Goal: Browse casually

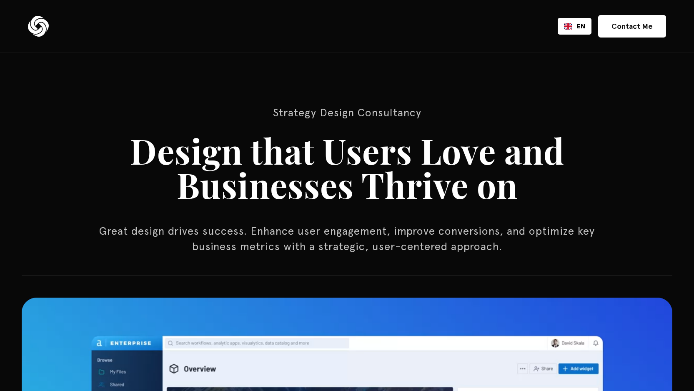
click at [298, 162] on h1 "Design that Users Love and Businesses Thrive on" at bounding box center [346, 167] width 583 height 68
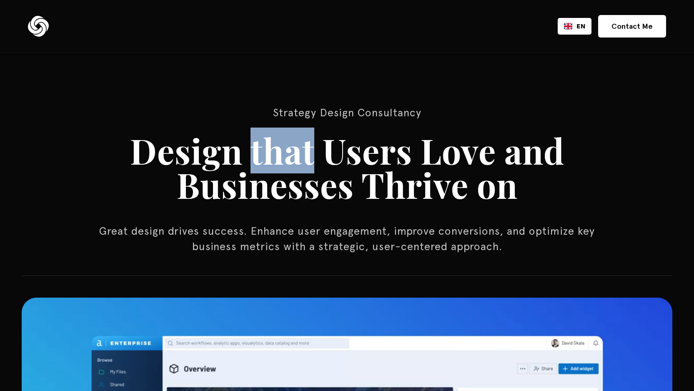
click at [298, 162] on h1 "Design that Users Love and Businesses Thrive on" at bounding box center [346, 167] width 583 height 68
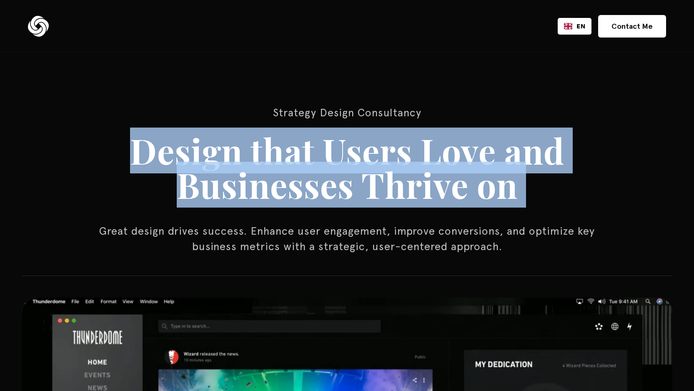
click at [298, 162] on h1 "Design that Users Love and Businesses Thrive on" at bounding box center [346, 167] width 583 height 68
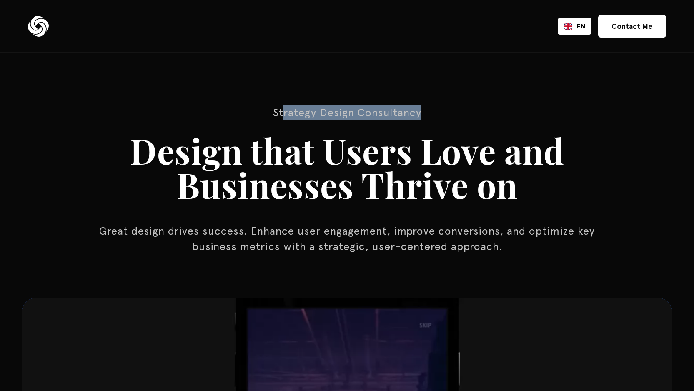
drag, startPoint x: 285, startPoint y: 111, endPoint x: 469, endPoint y: 108, distance: 183.7
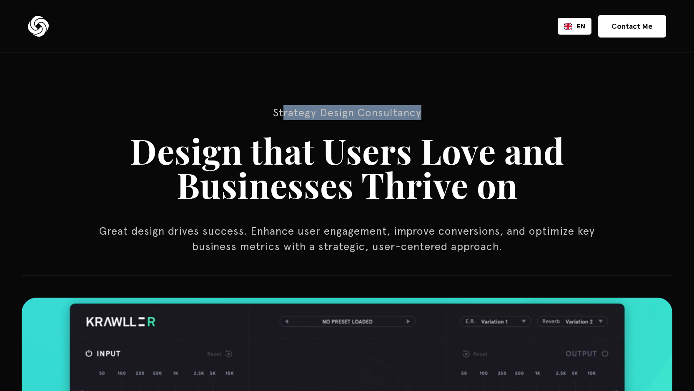
click at [469, 108] on p "Strategy Design Consultancy" at bounding box center [347, 112] width 500 height 15
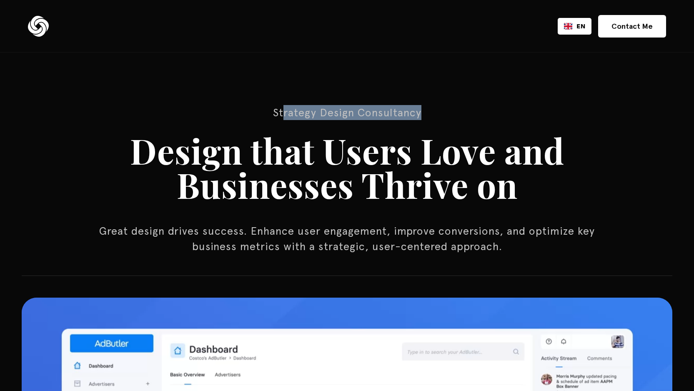
click at [469, 108] on p "Strategy Design Consultancy" at bounding box center [347, 112] width 500 height 15
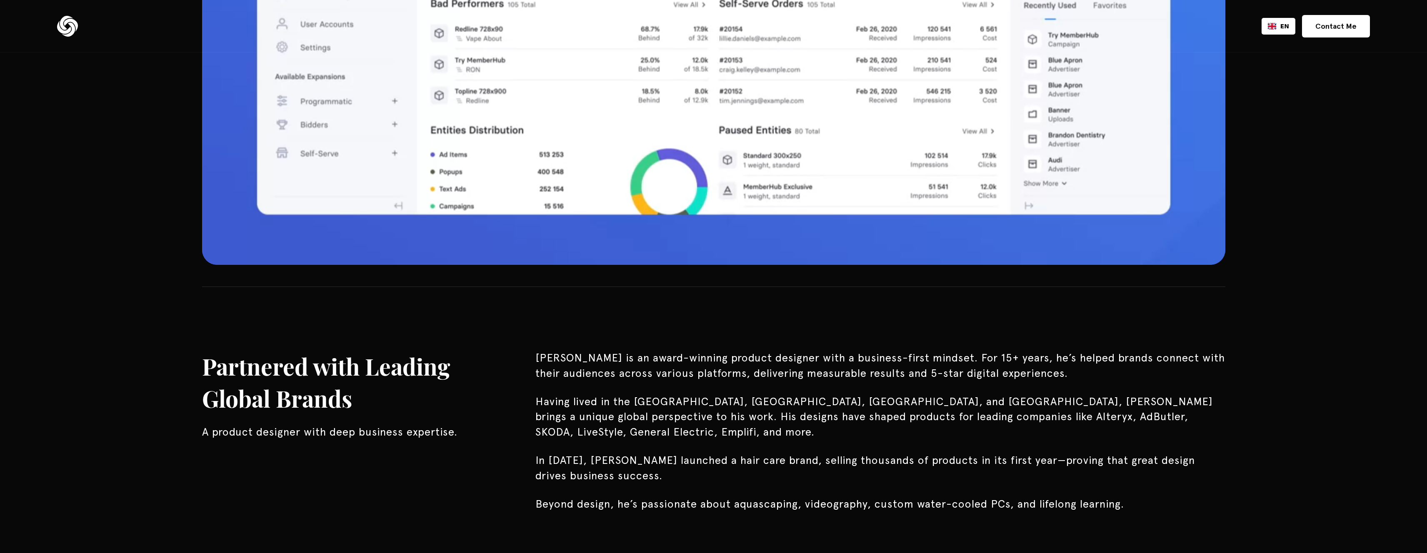
scroll to position [833, 0]
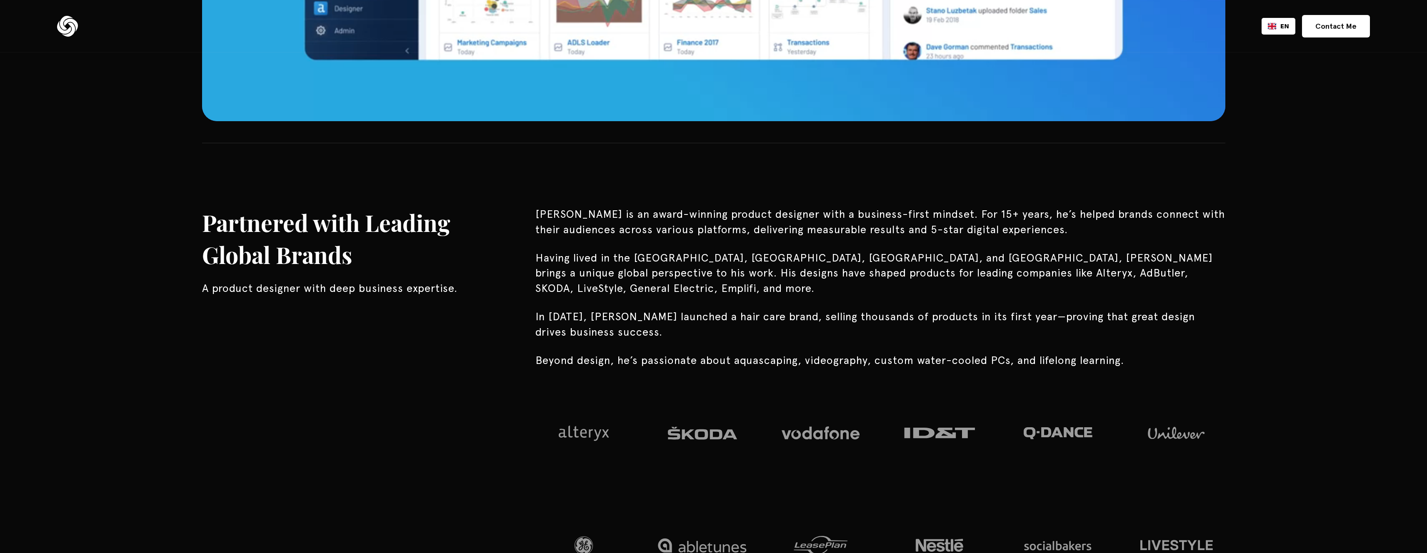
click at [693, 213] on p "[PERSON_NAME] is an award-winning product designer with a business-first mindse…" at bounding box center [880, 222] width 690 height 30
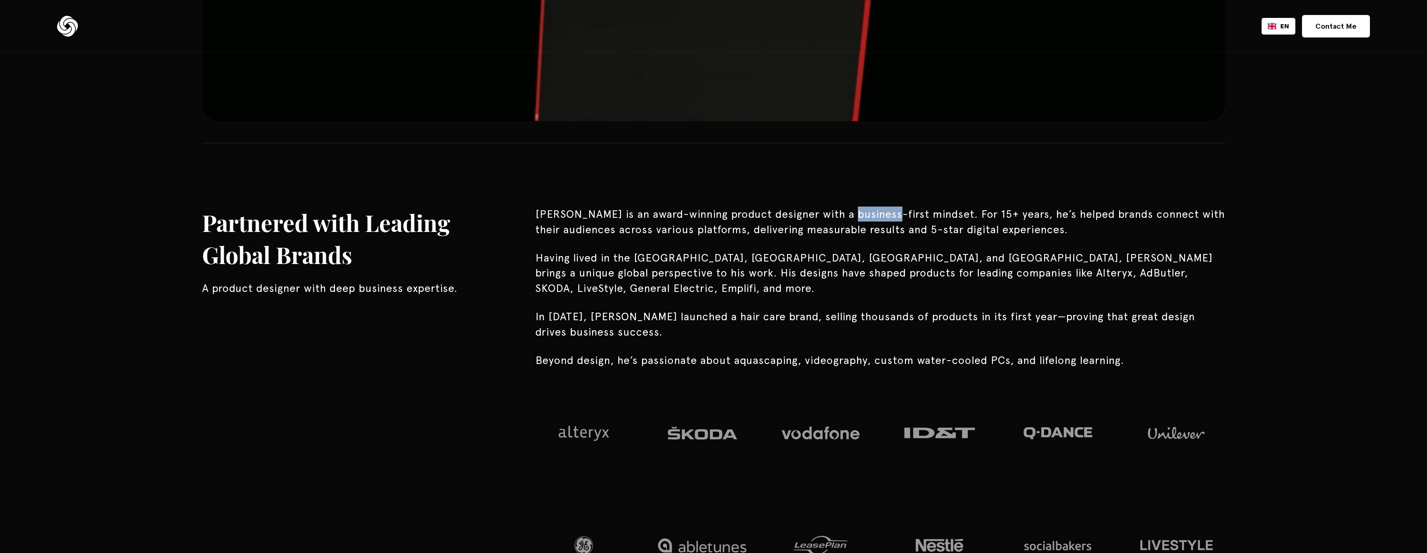
click at [693, 213] on p "[PERSON_NAME] is an award-winning product designer with a business-first mindse…" at bounding box center [880, 222] width 690 height 30
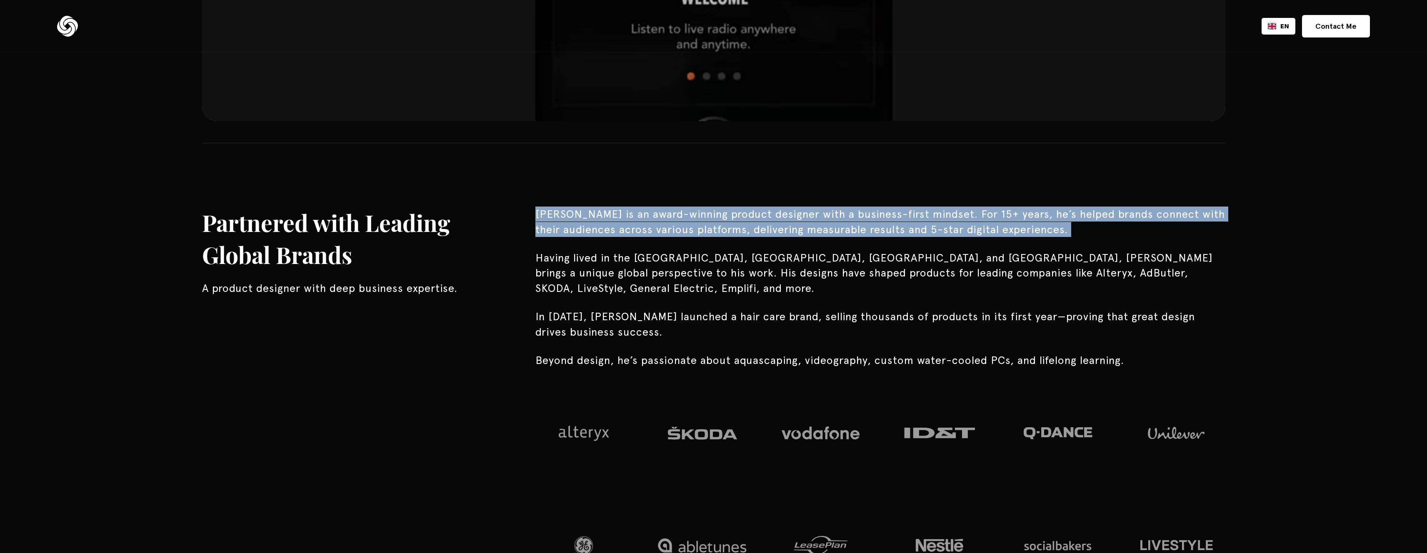
click at [693, 213] on p "[PERSON_NAME] is an award-winning product designer with a business-first mindse…" at bounding box center [880, 222] width 690 height 30
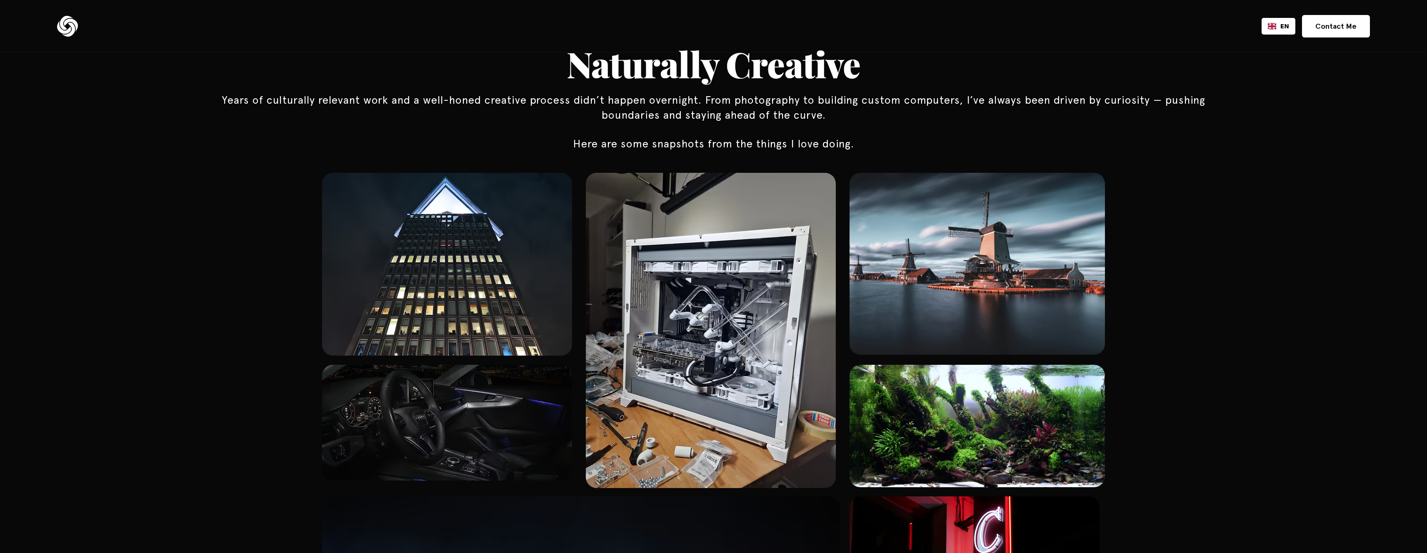
scroll to position [4752, 0]
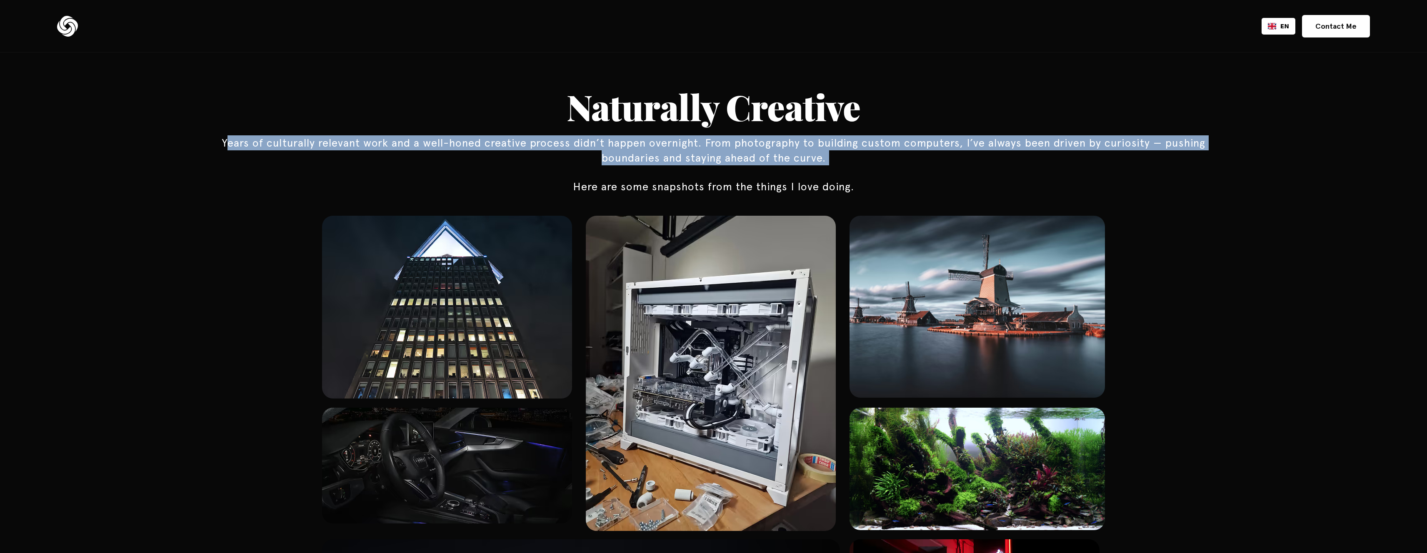
drag, startPoint x: 215, startPoint y: 130, endPoint x: 834, endPoint y: 161, distance: 619.0
click at [693, 161] on div "Naturally Creative Years of culturally relevant work and a well-honed creative …" at bounding box center [713, 479] width 1066 height 939
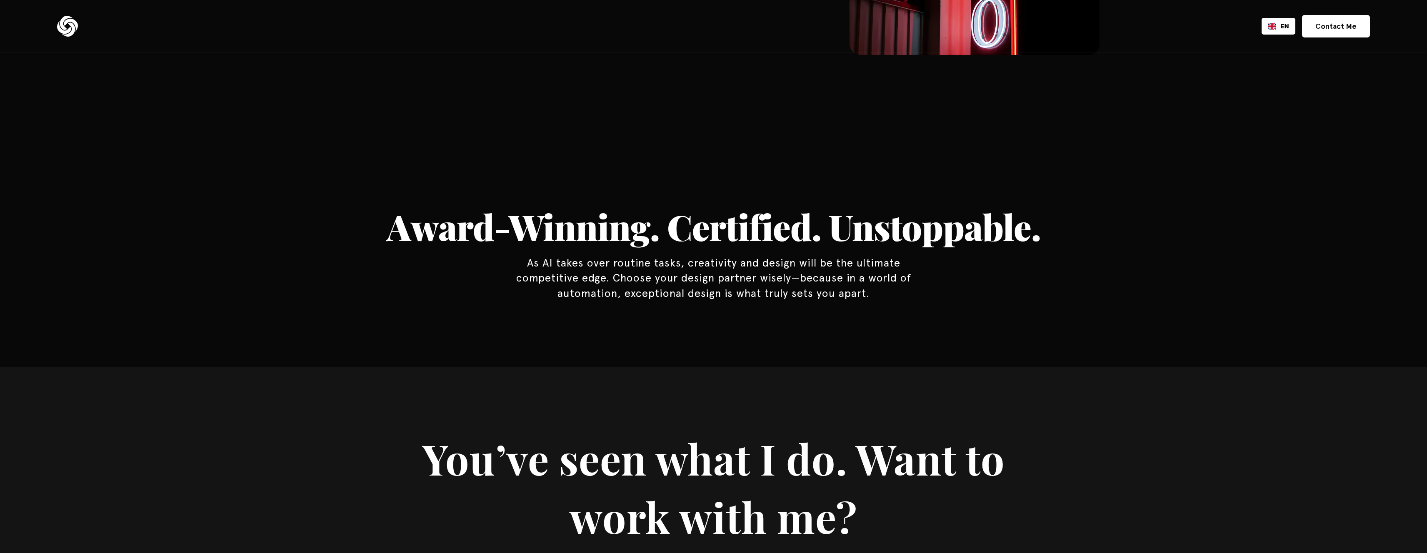
scroll to position [5853, 0]
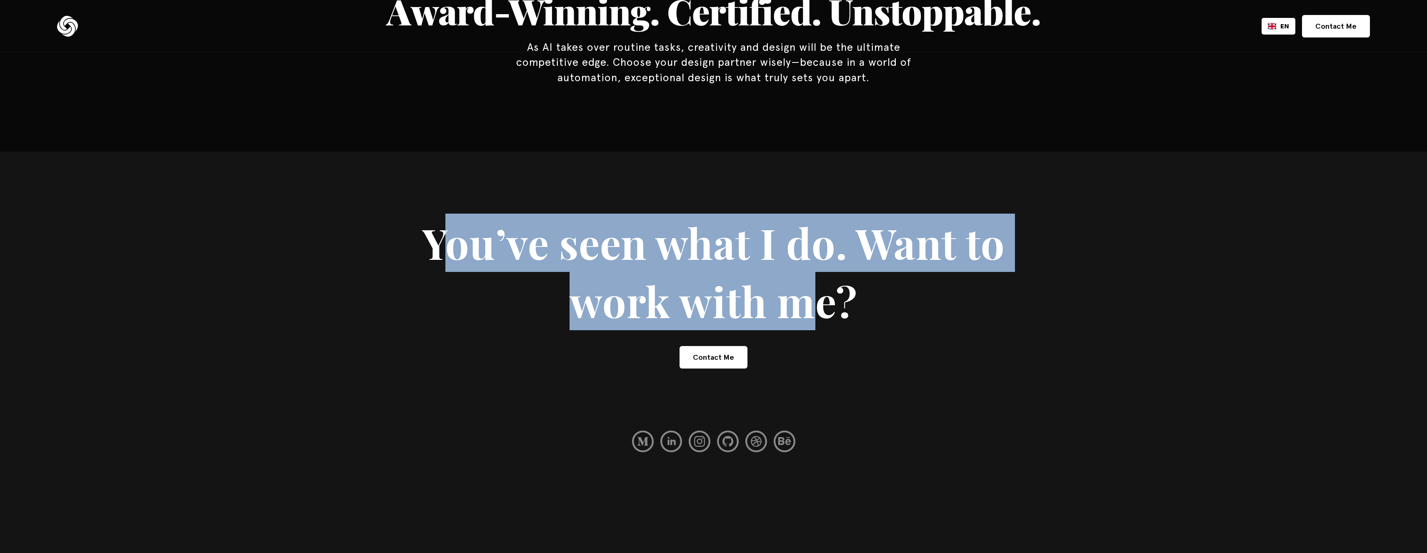
drag, startPoint x: 442, startPoint y: 223, endPoint x: 799, endPoint y: 282, distance: 361.5
click at [693, 282] on h1 "You’ve seen what I do. Want to work with me?" at bounding box center [713, 272] width 625 height 117
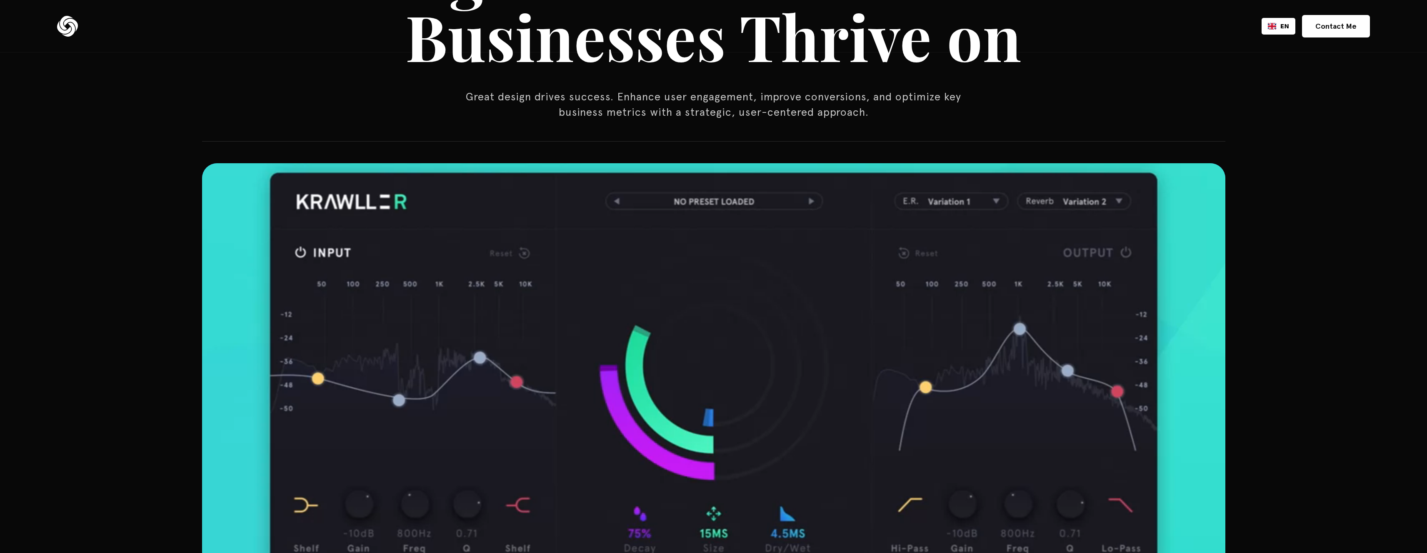
scroll to position [0, 0]
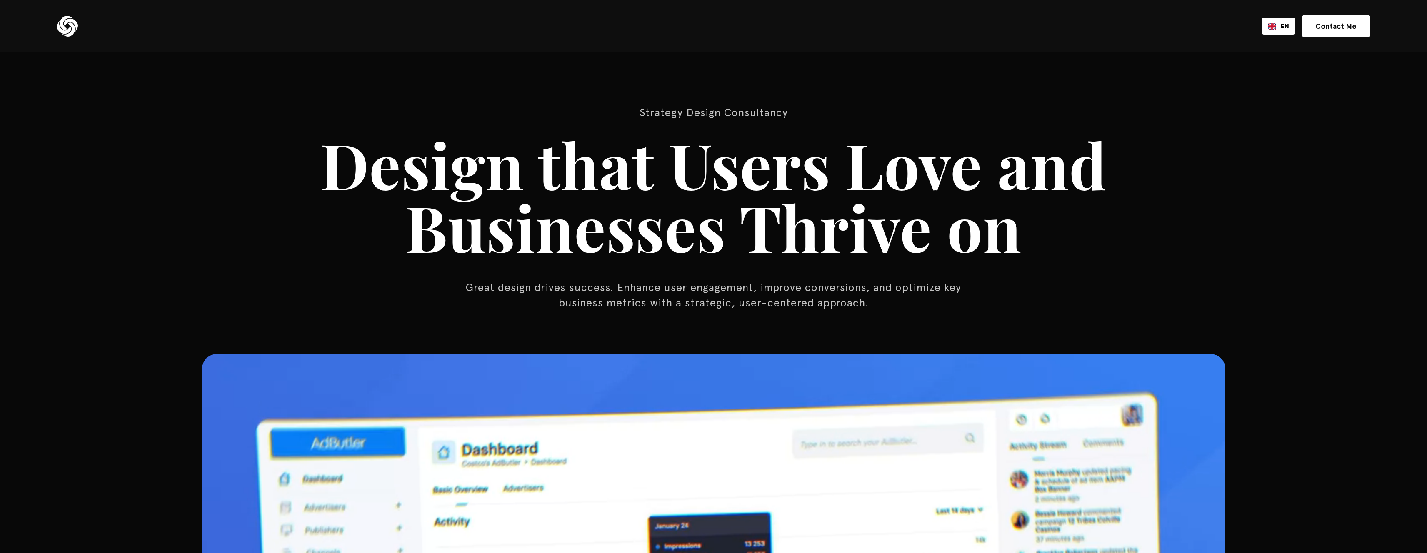
click at [66, 28] on img at bounding box center [67, 26] width 21 height 21
